Goal: Find specific page/section: Locate a particular part of the current website

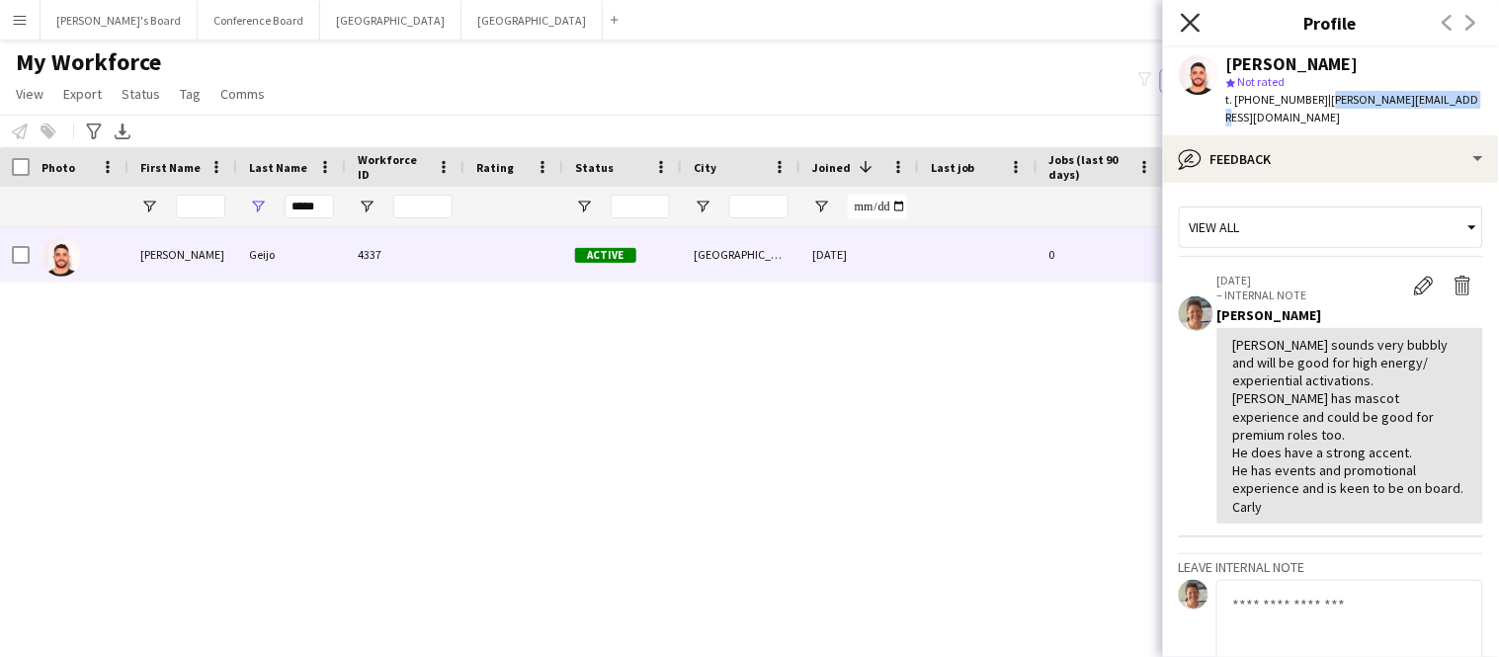
click at [1189, 24] on icon at bounding box center [1190, 22] width 19 height 19
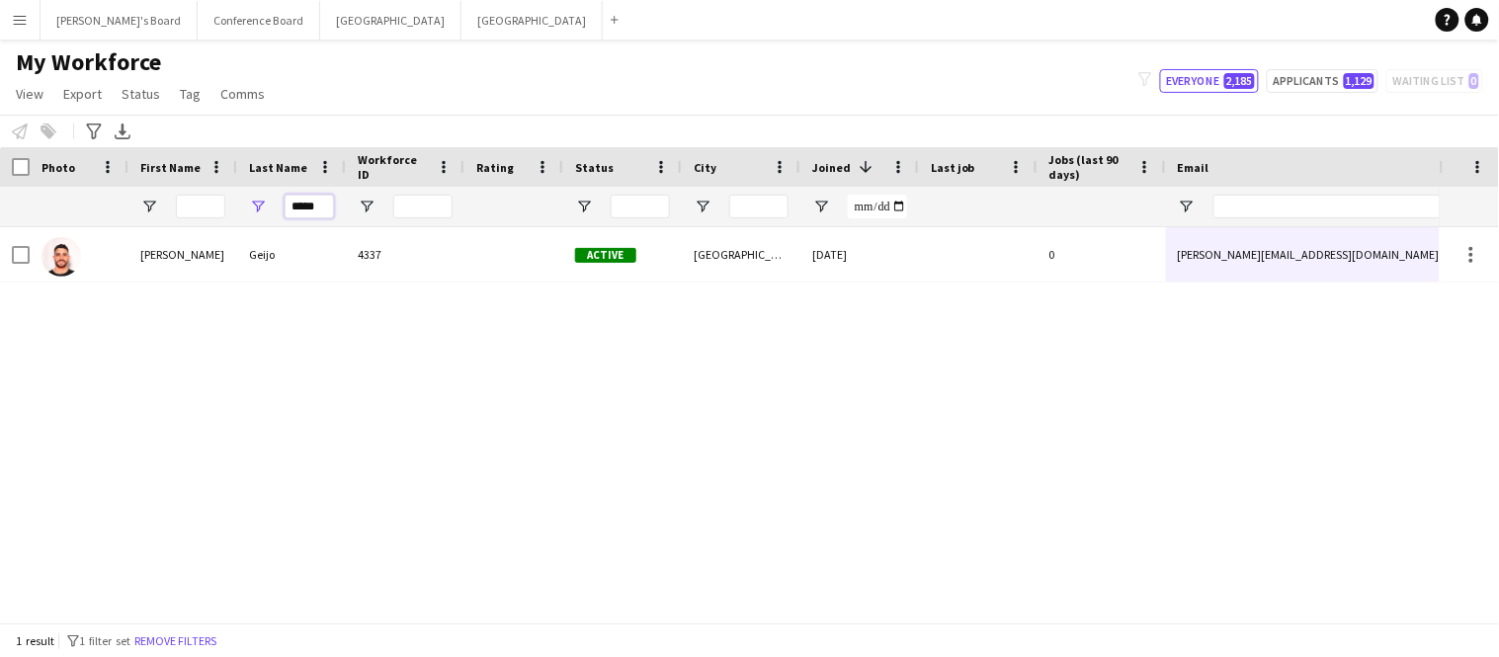
click at [322, 207] on input "*****" at bounding box center [309, 207] width 49 height 24
type input "*"
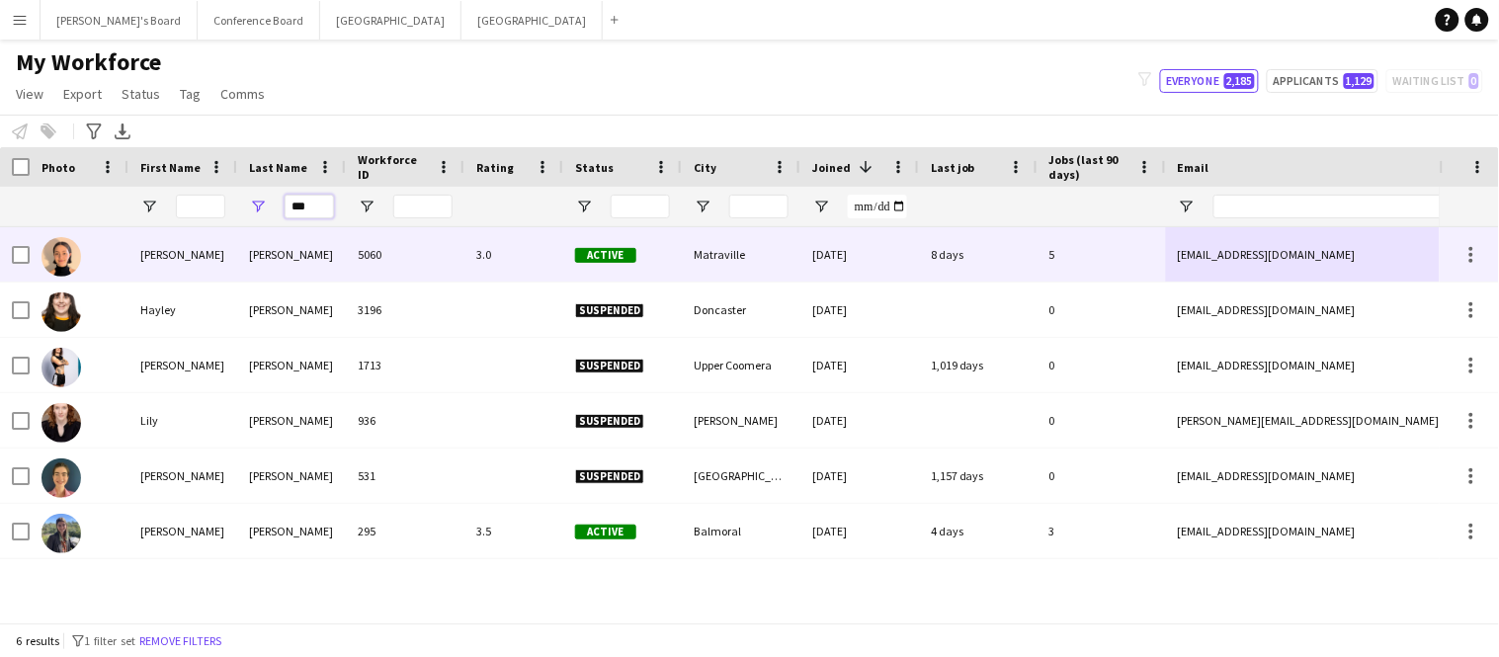
type input "***"
click at [198, 254] on div "[PERSON_NAME]" at bounding box center [182, 254] width 109 height 54
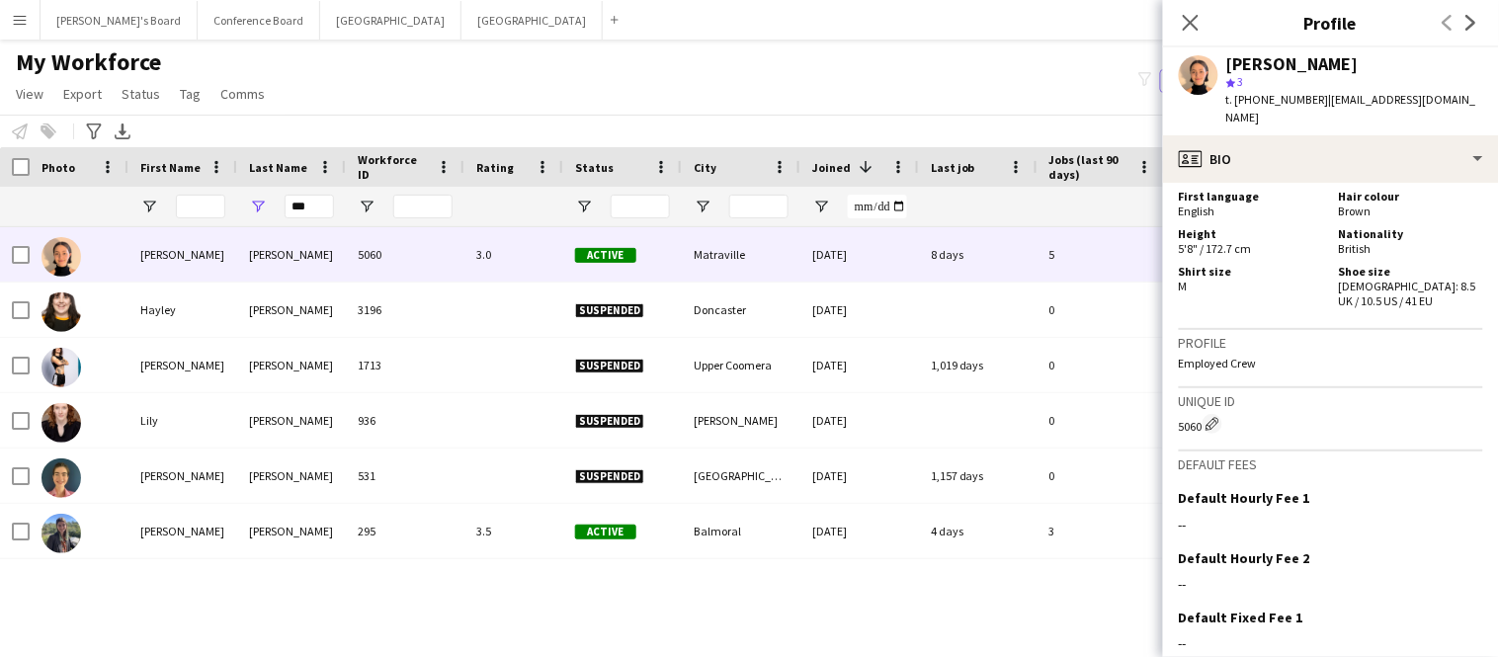
scroll to position [1319, 0]
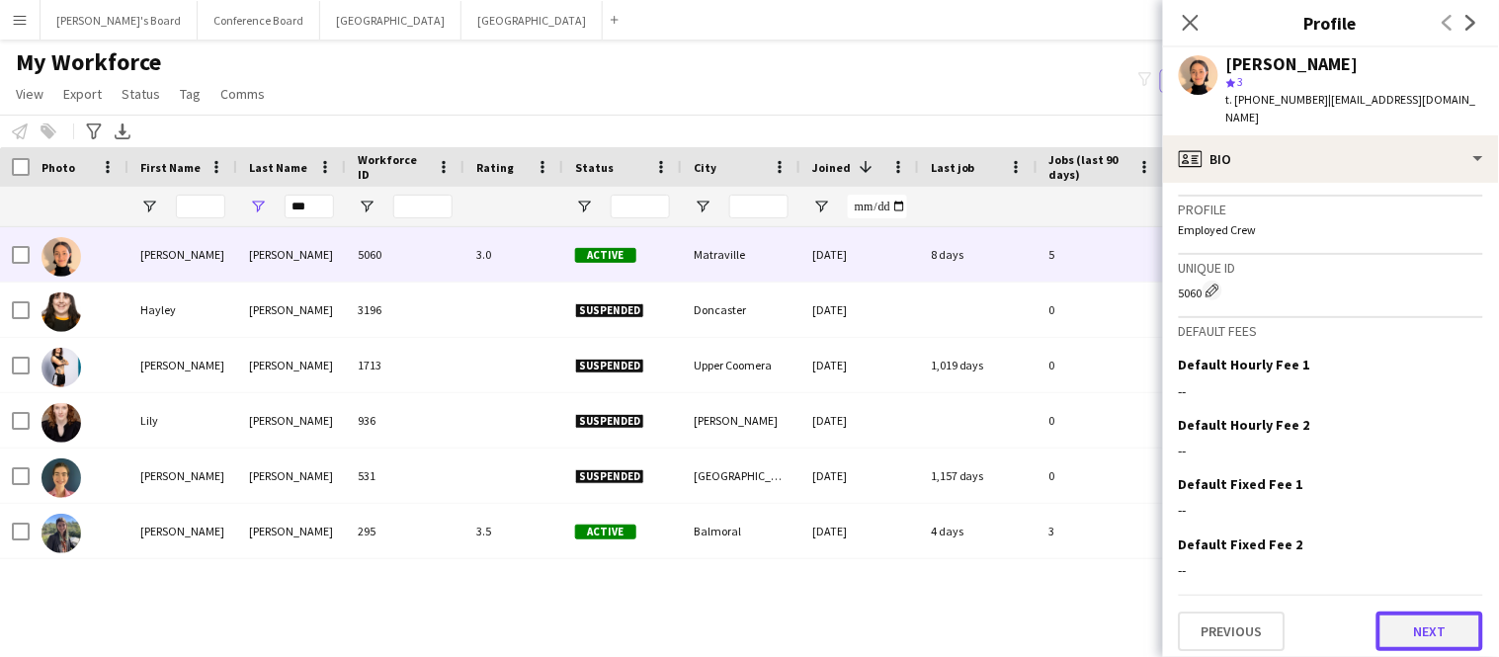
click at [1412, 618] on button "Next" at bounding box center [1429, 632] width 107 height 40
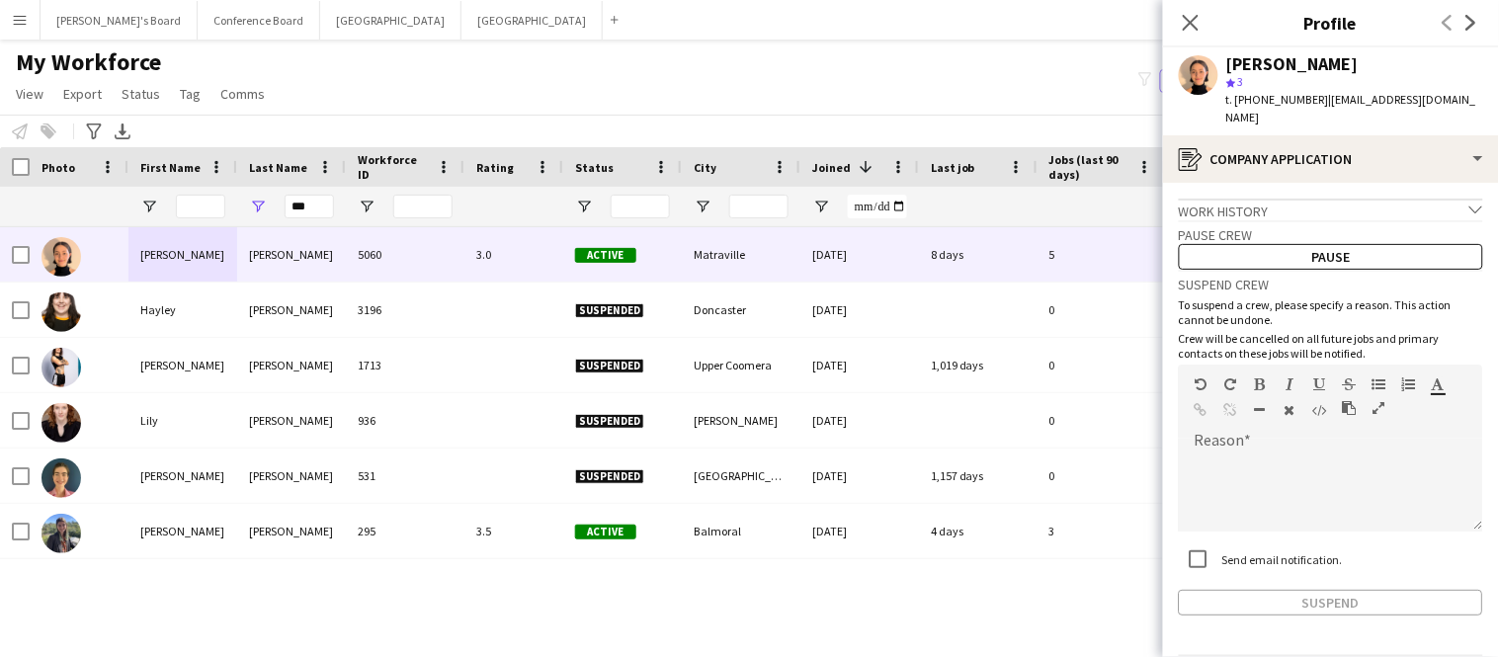
scroll to position [50, 0]
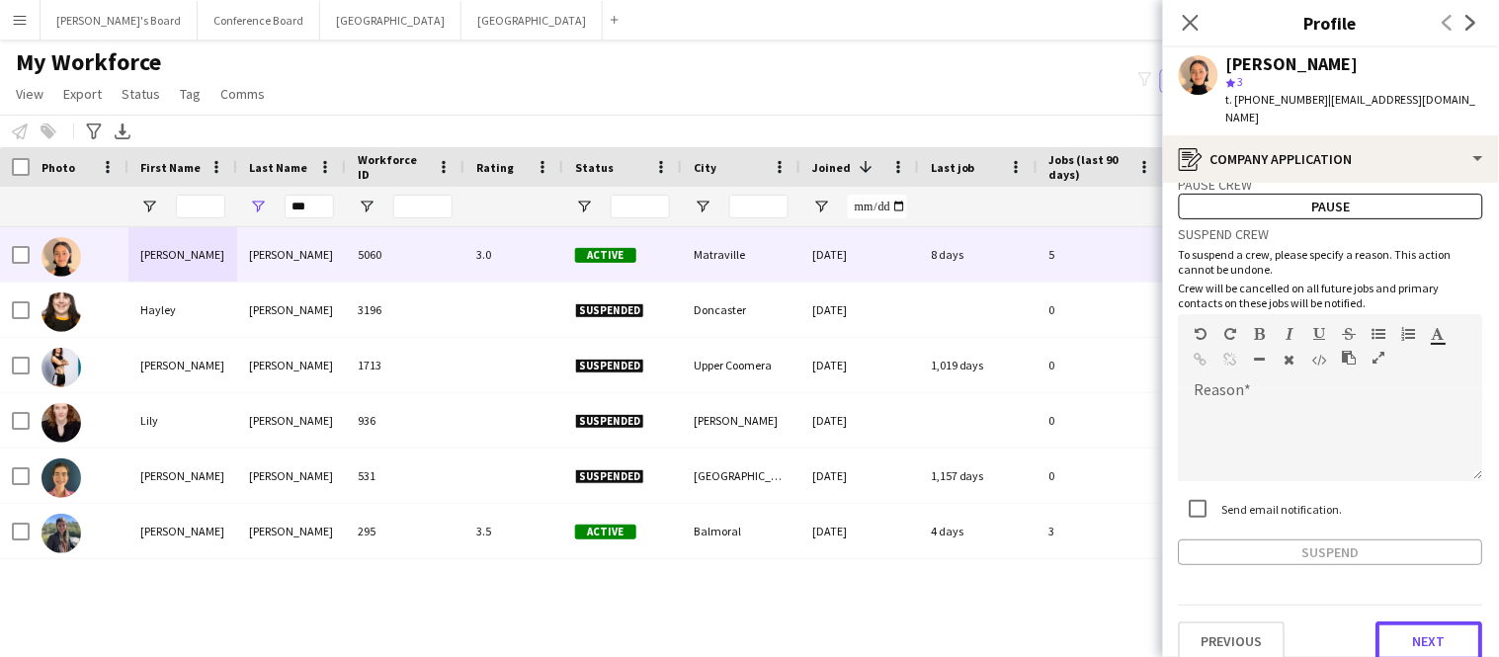
click at [1412, 621] on button "Next" at bounding box center [1429, 641] width 107 height 40
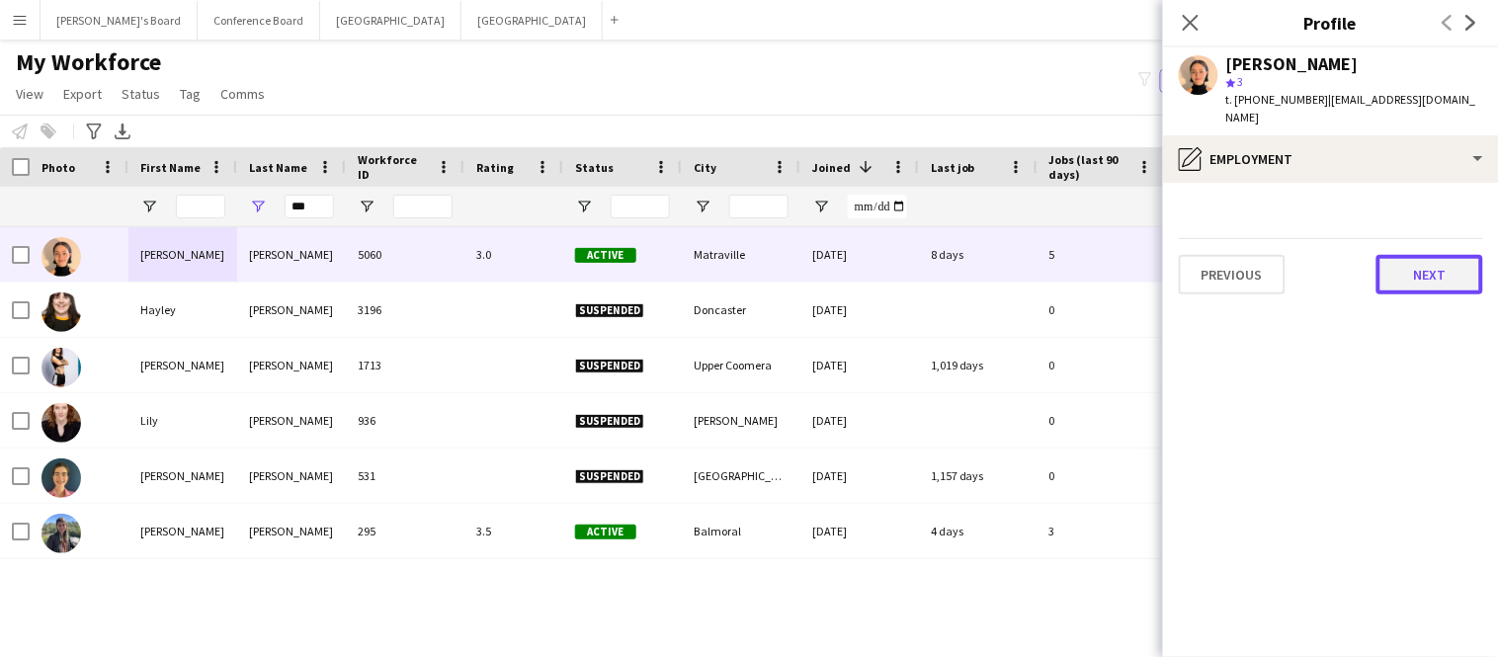
click at [1416, 255] on button "Next" at bounding box center [1429, 275] width 107 height 40
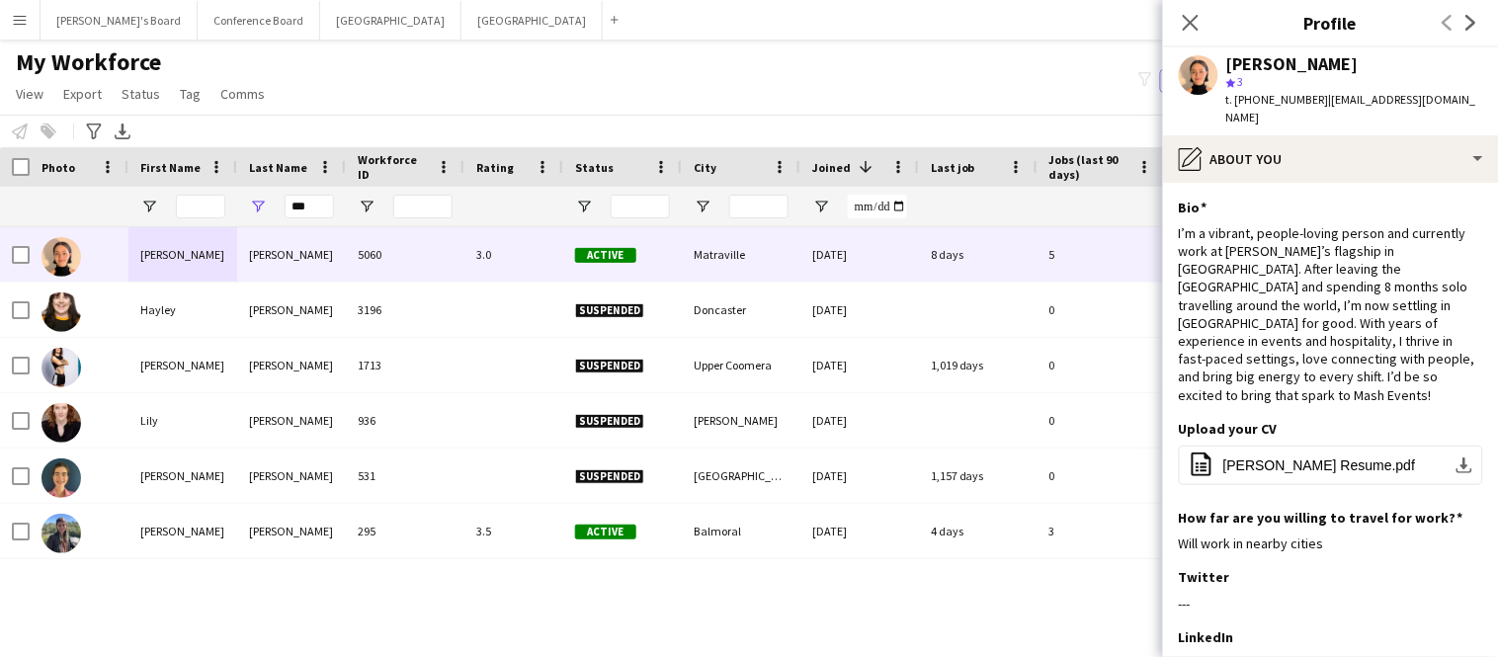
scroll to position [205, 0]
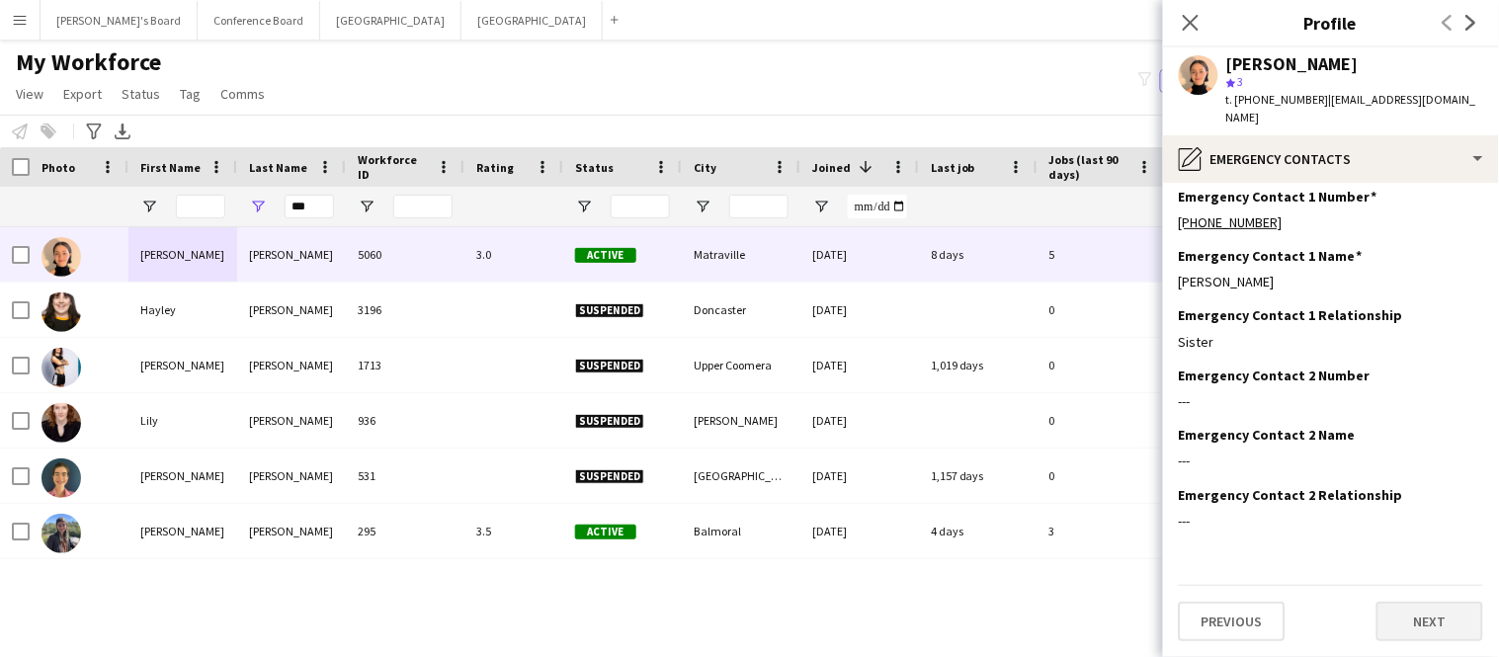
scroll to position [0, 0]
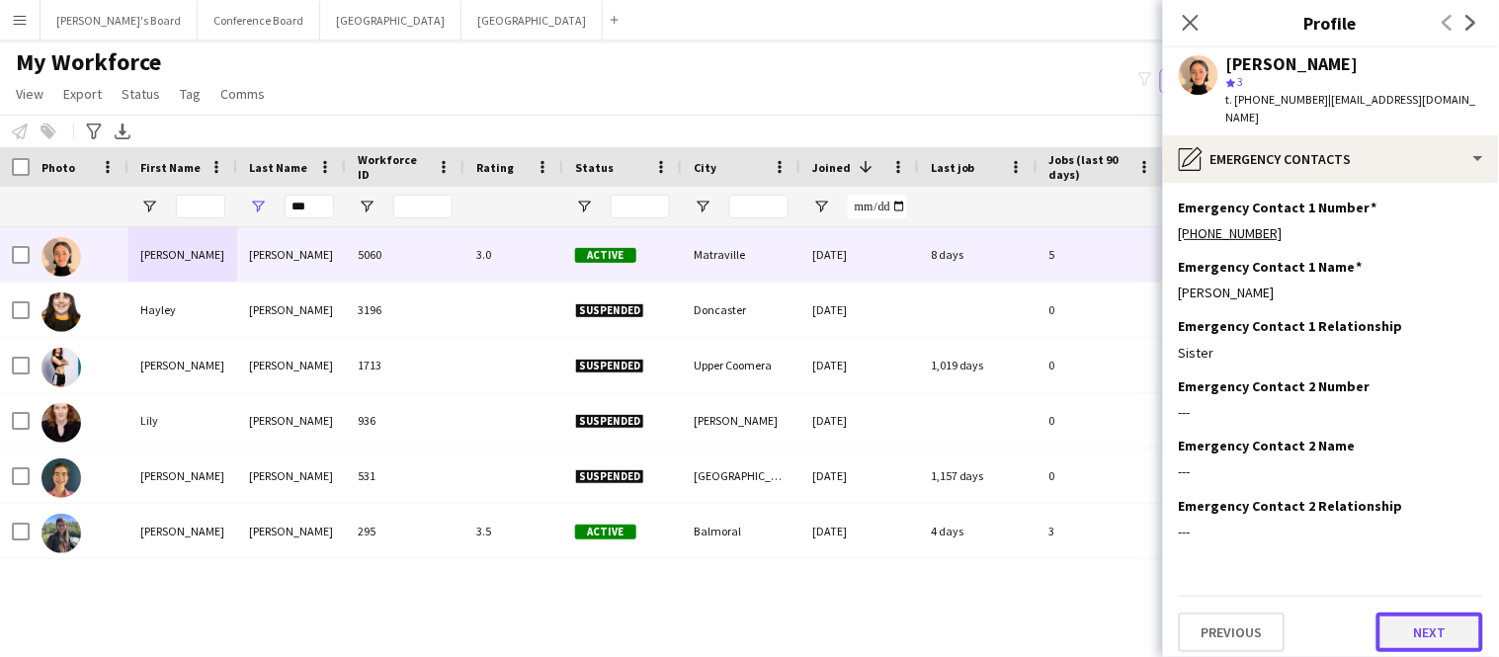
click at [1444, 621] on button "Next" at bounding box center [1429, 633] width 107 height 40
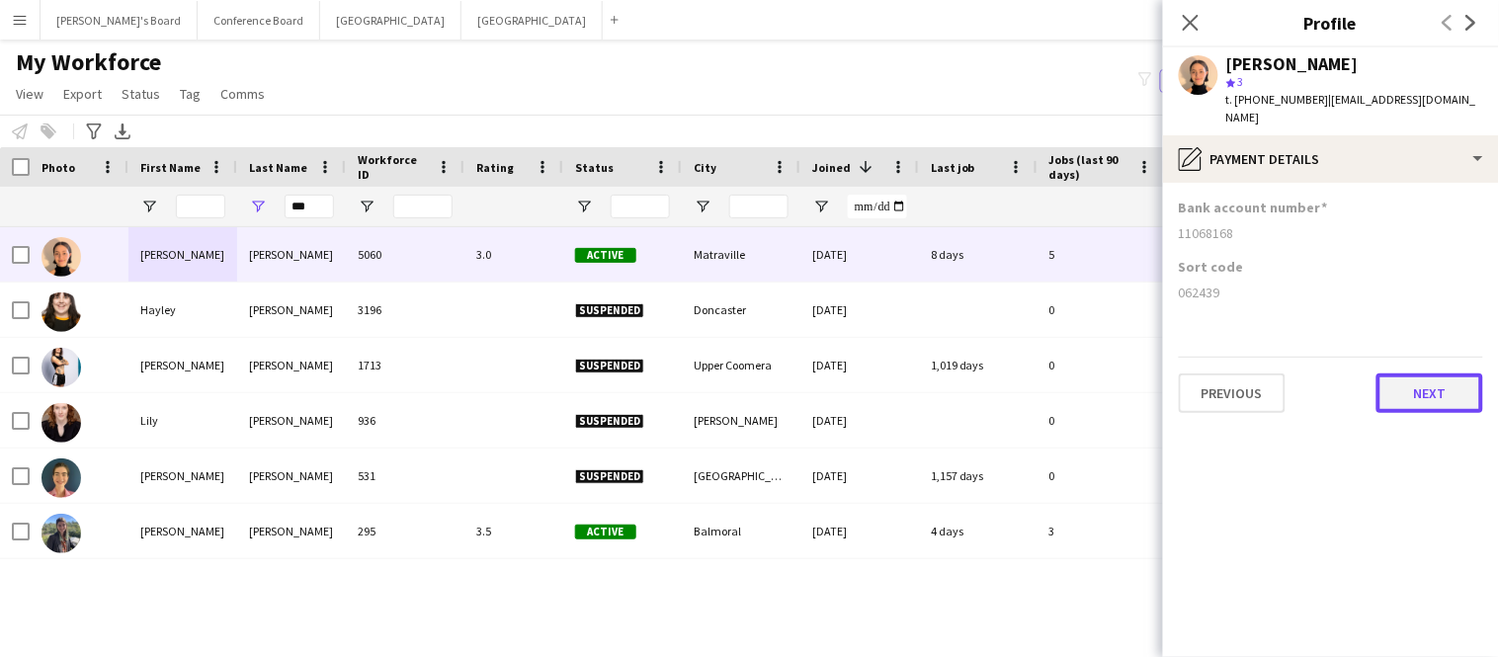
click at [1452, 383] on button "Next" at bounding box center [1429, 393] width 107 height 40
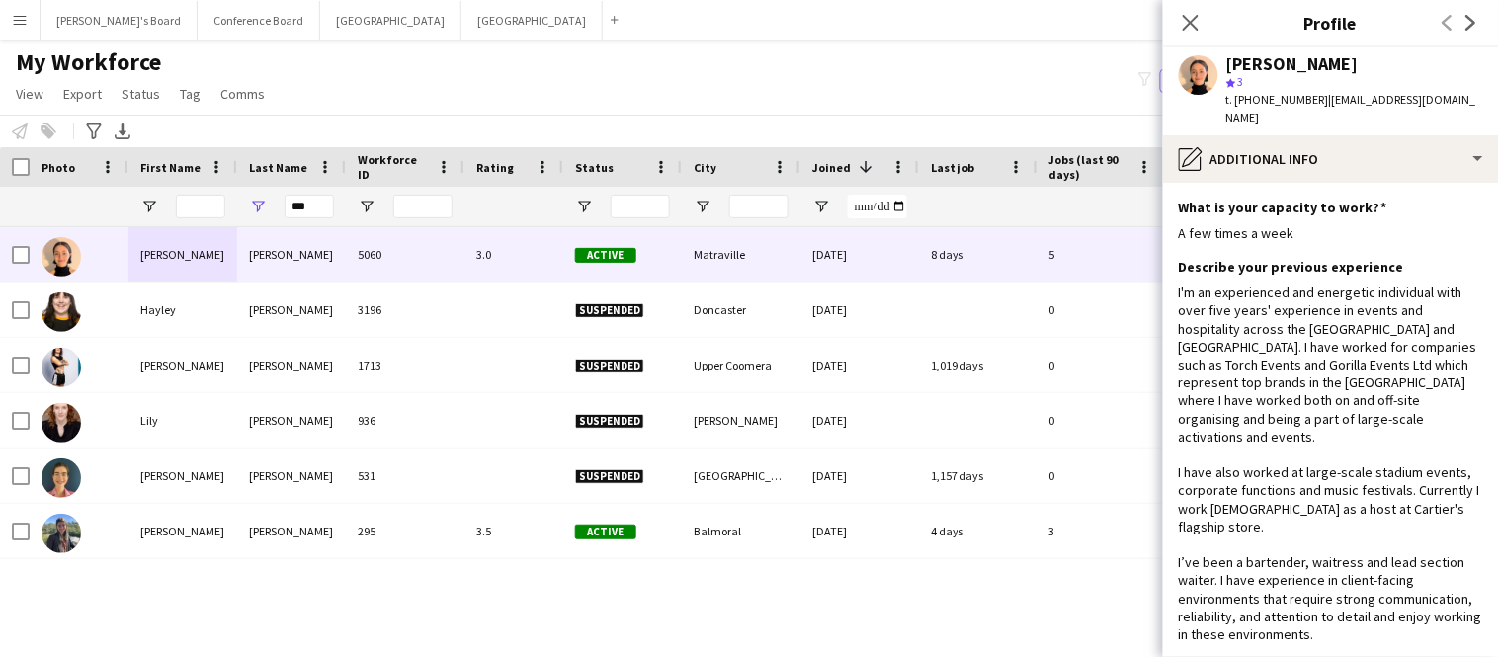
scroll to position [529, 0]
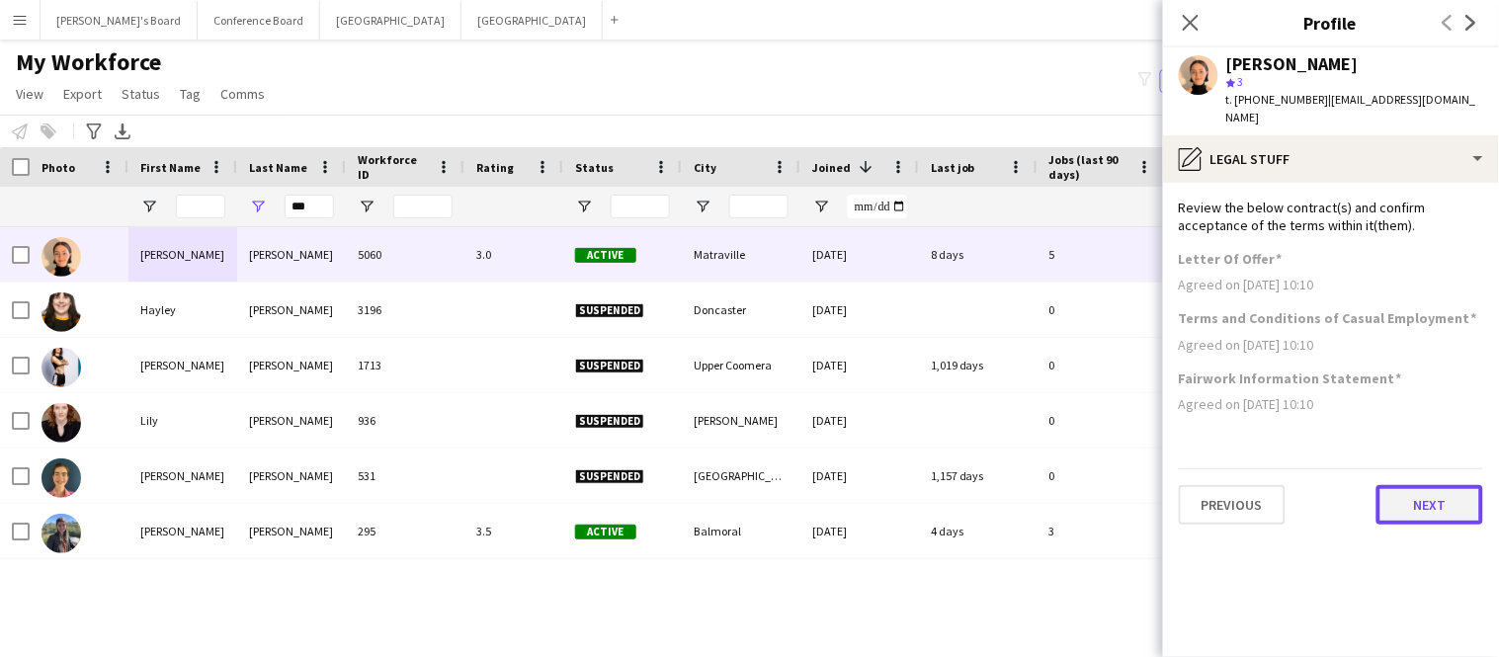
click at [1419, 485] on button "Next" at bounding box center [1429, 505] width 107 height 40
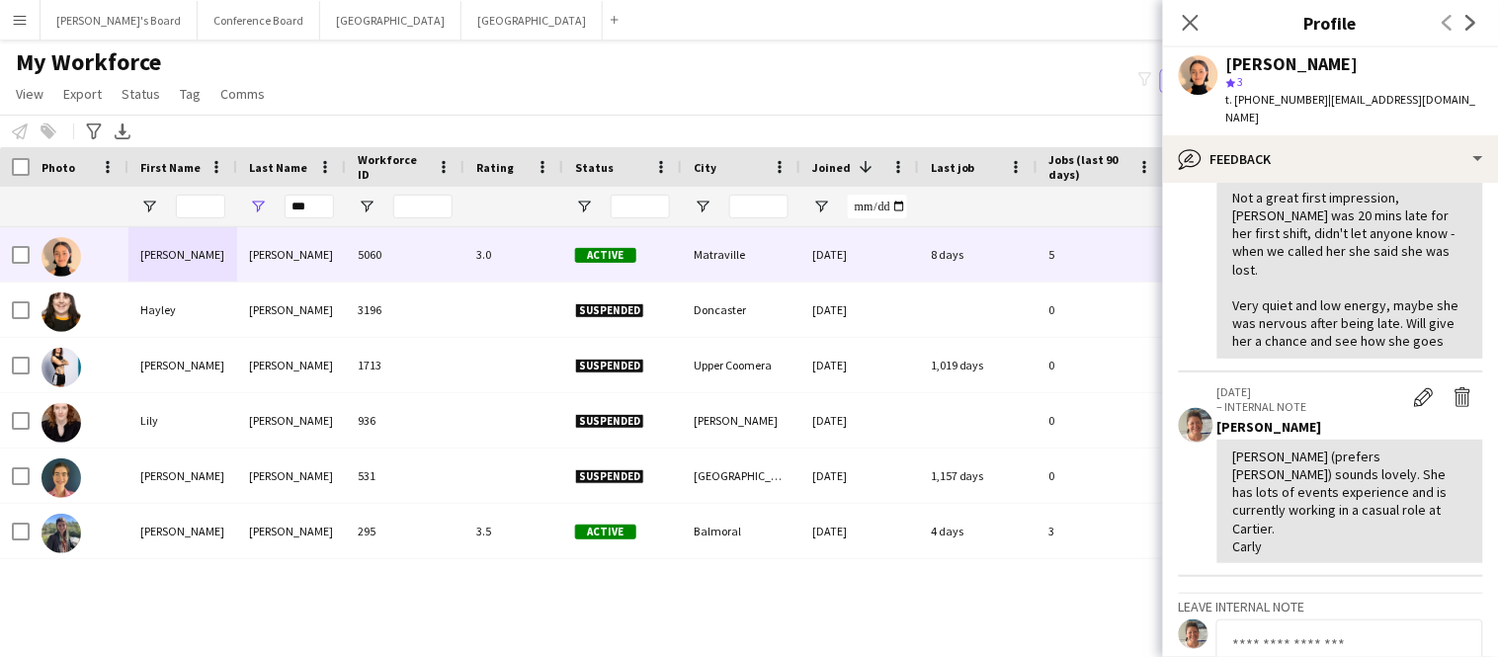
scroll to position [166, 0]
